Goal: Use online tool/utility: Utilize a website feature to perform a specific function

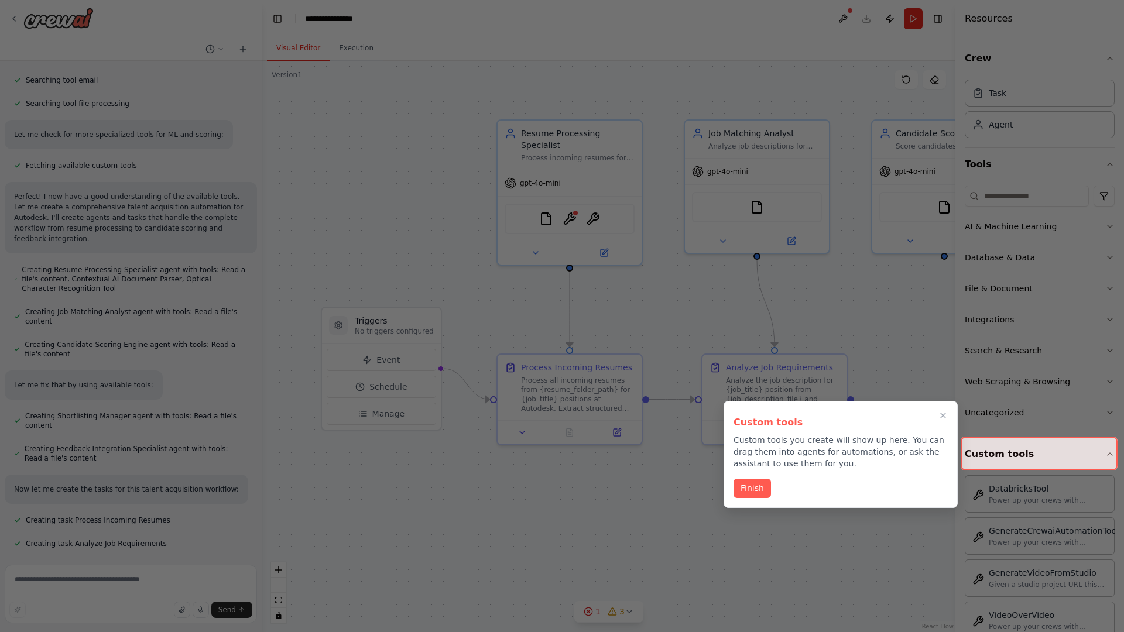
scroll to position [331, 0]
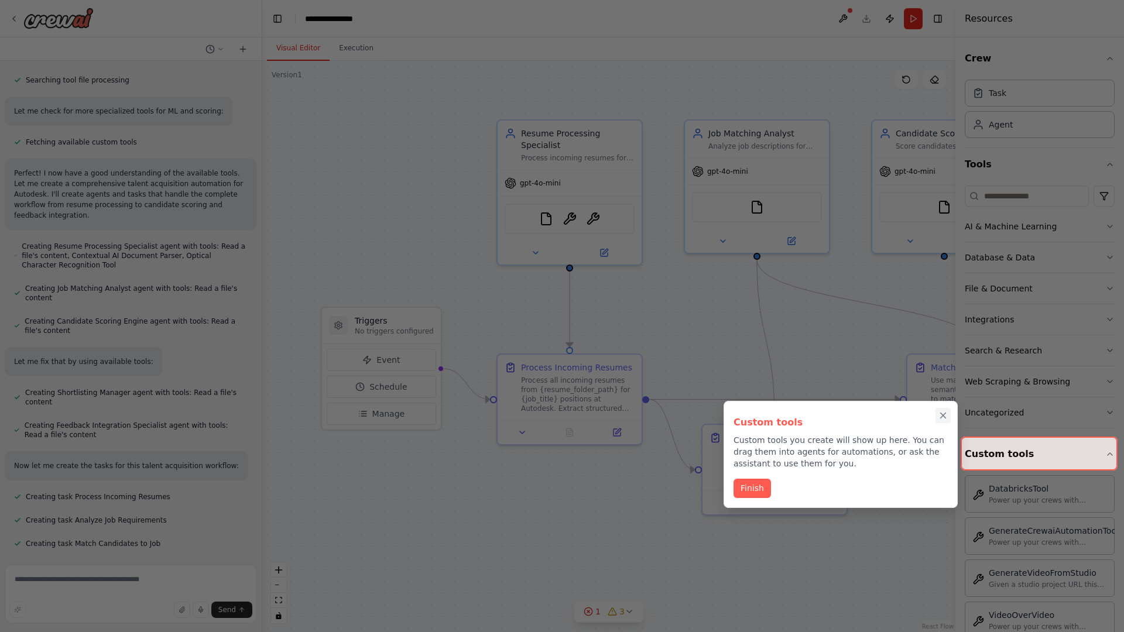
click at [943, 416] on icon "Close walkthrough" at bounding box center [943, 415] width 5 height 5
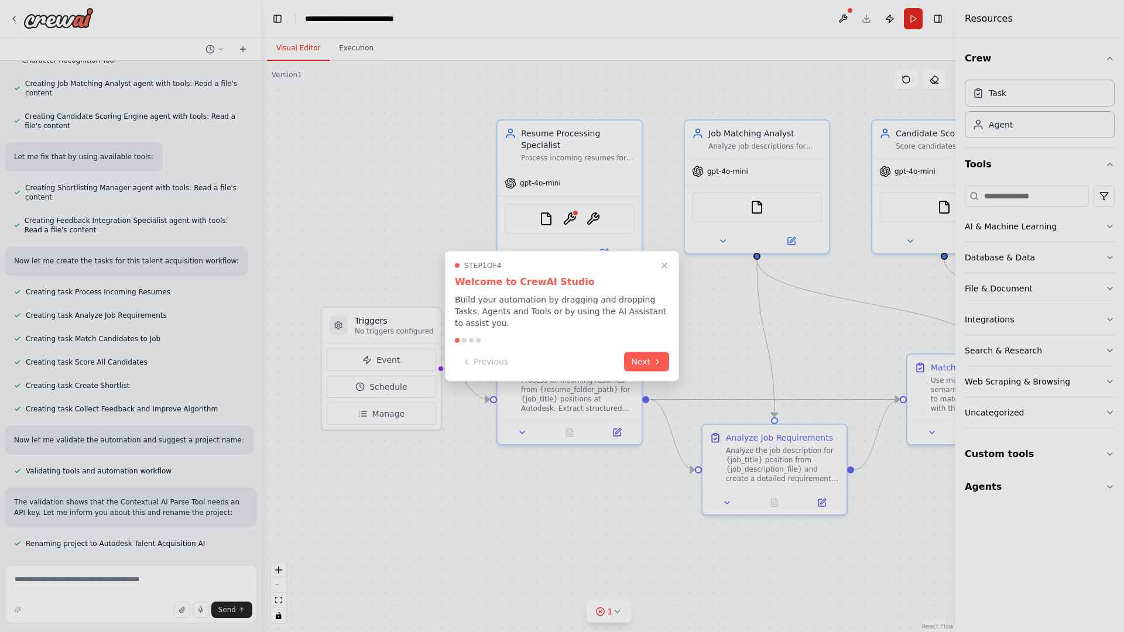
scroll to position [564, 0]
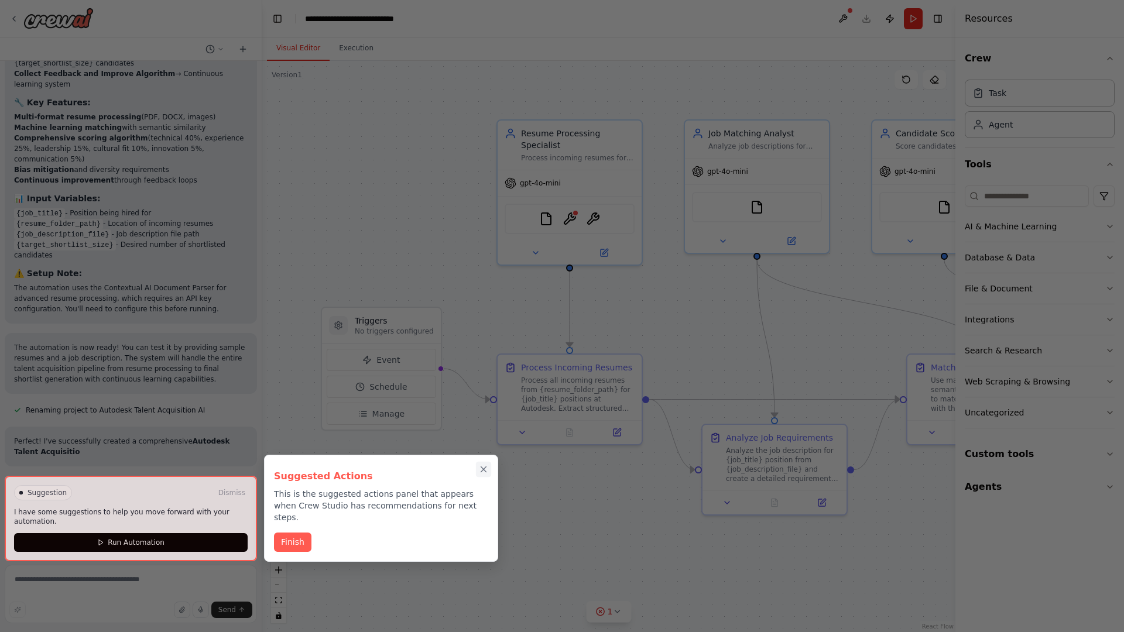
click at [484, 472] on icon "Close walkthrough" at bounding box center [483, 469] width 5 height 5
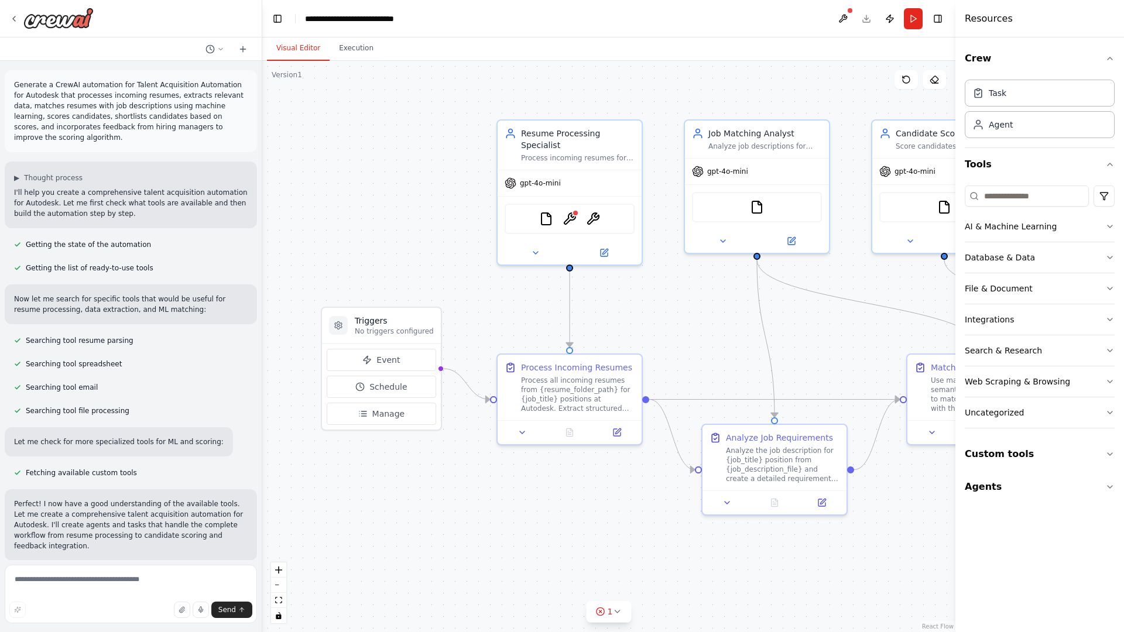
click at [16, 82] on p "Generate a CrewAI automation for Talent Acquisition Automation for Autodesk tha…" at bounding box center [131, 111] width 234 height 63
click at [345, 129] on div ".deletable-edge-delete-btn { width: 20px; height: 20px; border: 0px solid #ffff…" at bounding box center [608, 346] width 693 height 571
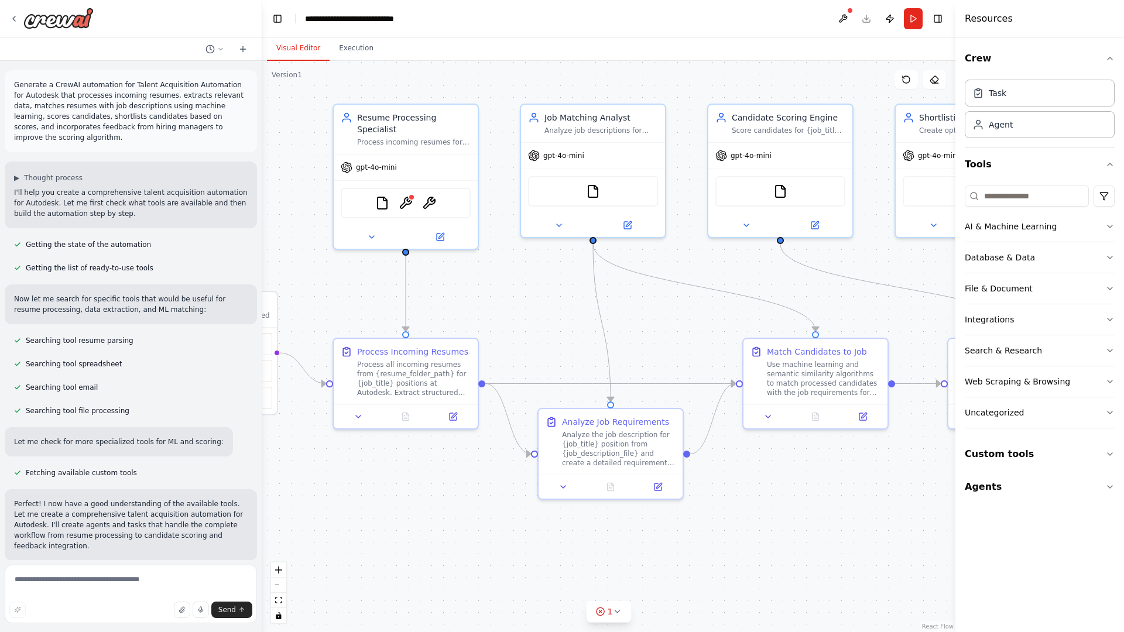
drag, startPoint x: 594, startPoint y: 580, endPoint x: 348, endPoint y: 556, distance: 247.0
click at [348, 556] on div ".deletable-edge-delete-btn { width: 20px; height: 20px; border: 0px solid #ffff…" at bounding box center [608, 346] width 693 height 571
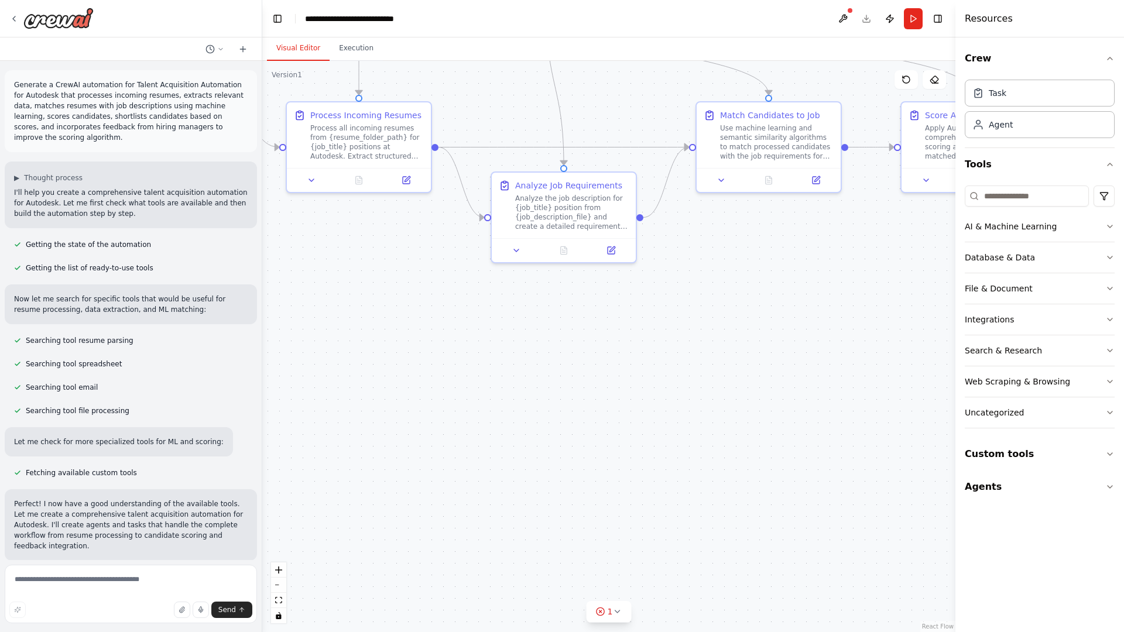
drag, startPoint x: 348, startPoint y: 556, endPoint x: 386, endPoint y: 311, distance: 247.7
click at [386, 311] on div ".deletable-edge-delete-btn { width: 20px; height: 20px; border: 0px solid #ffff…" at bounding box center [608, 346] width 693 height 571
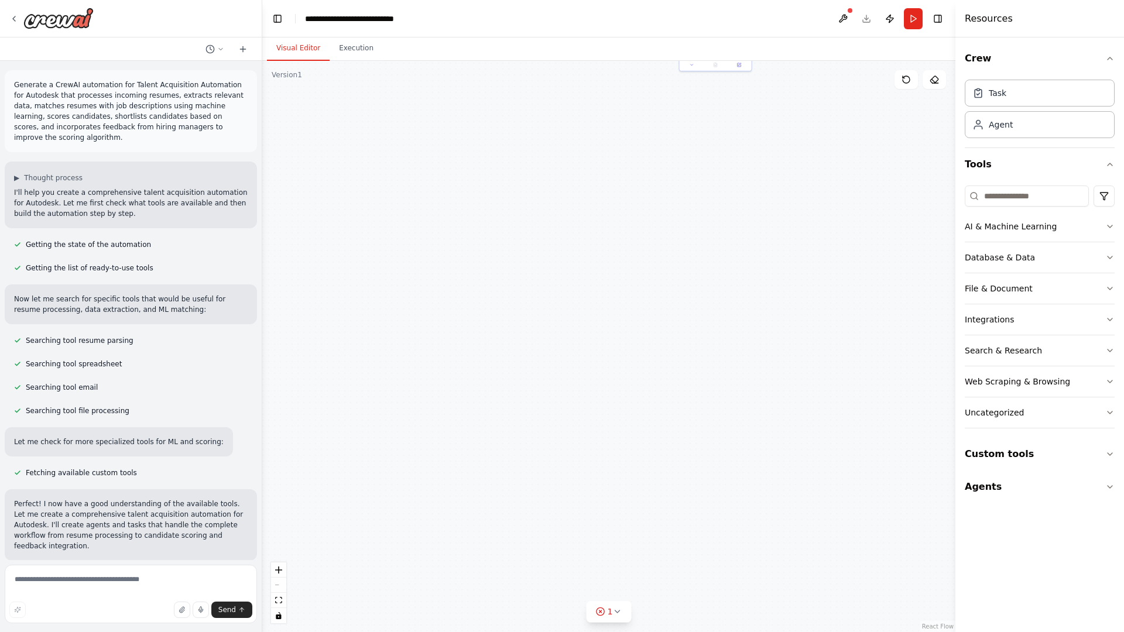
drag, startPoint x: 412, startPoint y: 559, endPoint x: 543, endPoint y: 239, distance: 345.7
click at [543, 239] on div ".deletable-edge-delete-btn { width: 20px; height: 20px; border: 0px solid #ffff…" at bounding box center [608, 346] width 693 height 571
